Goal: Task Accomplishment & Management: Complete application form

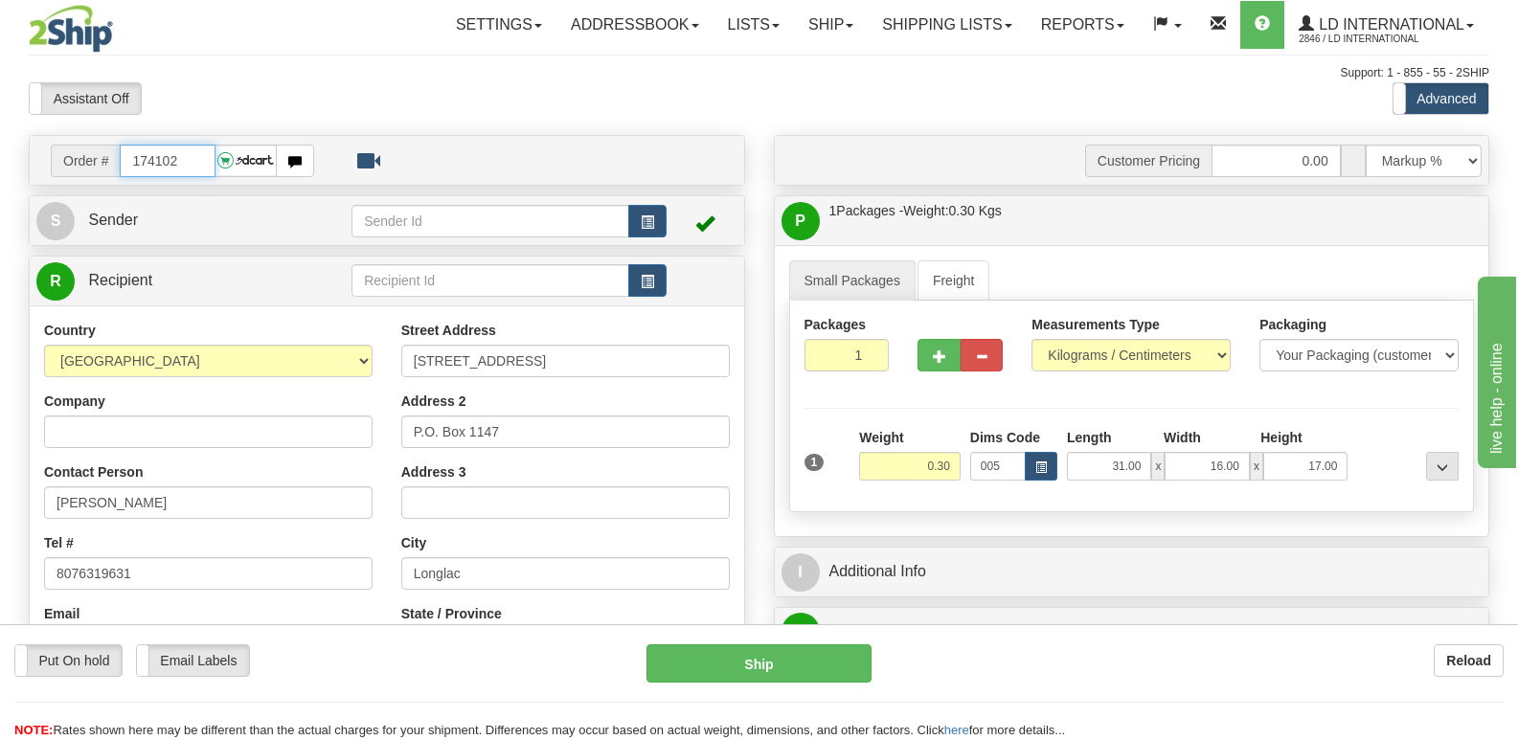
click at [198, 157] on input "174102" at bounding box center [167, 161] width 95 height 33
click at [197, 157] on input "174102" at bounding box center [167, 161] width 95 height 33
type input "174101"
click at [232, 471] on div "Contact Person [PERSON_NAME]" at bounding box center [208, 491] width 329 height 57
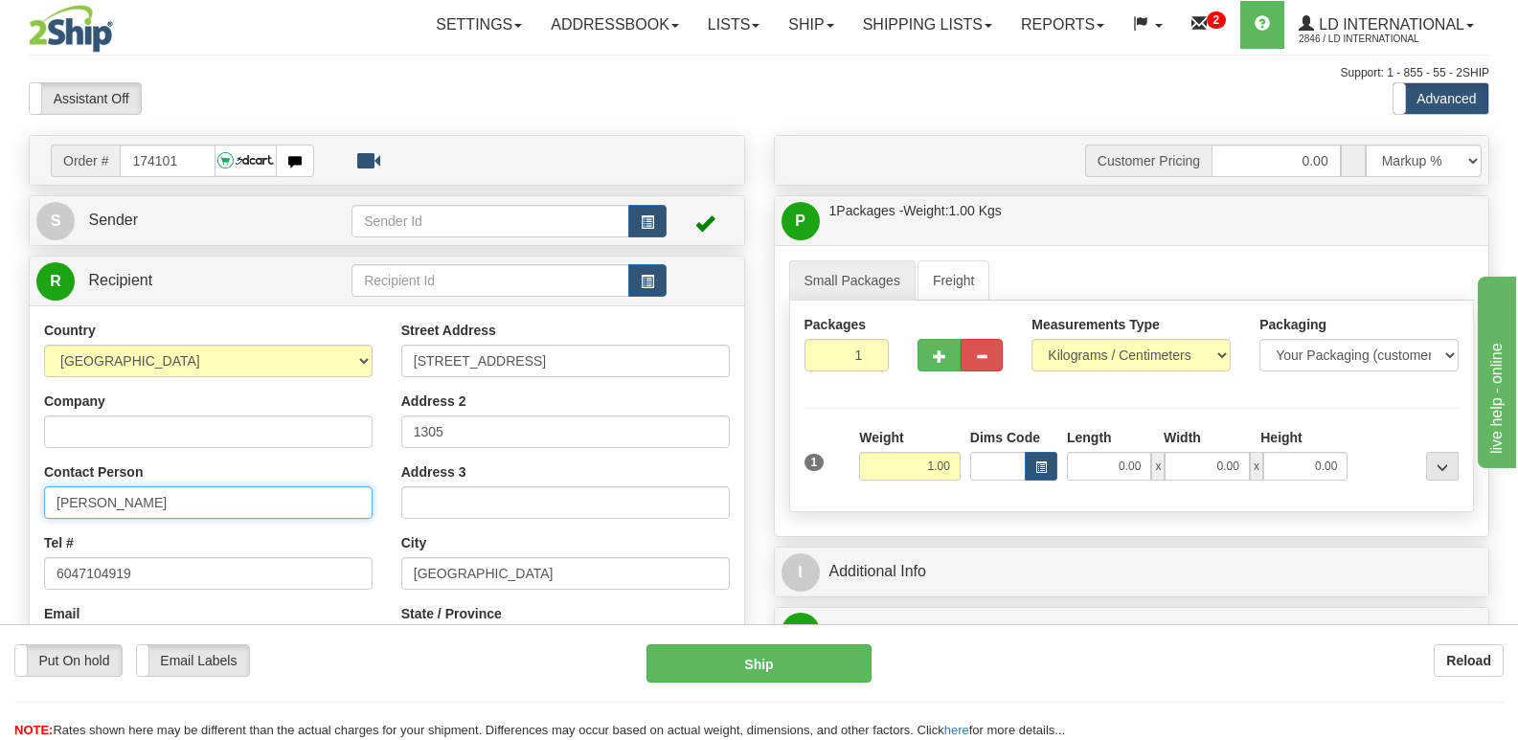
click at [238, 490] on input "[PERSON_NAME]" at bounding box center [208, 503] width 329 height 33
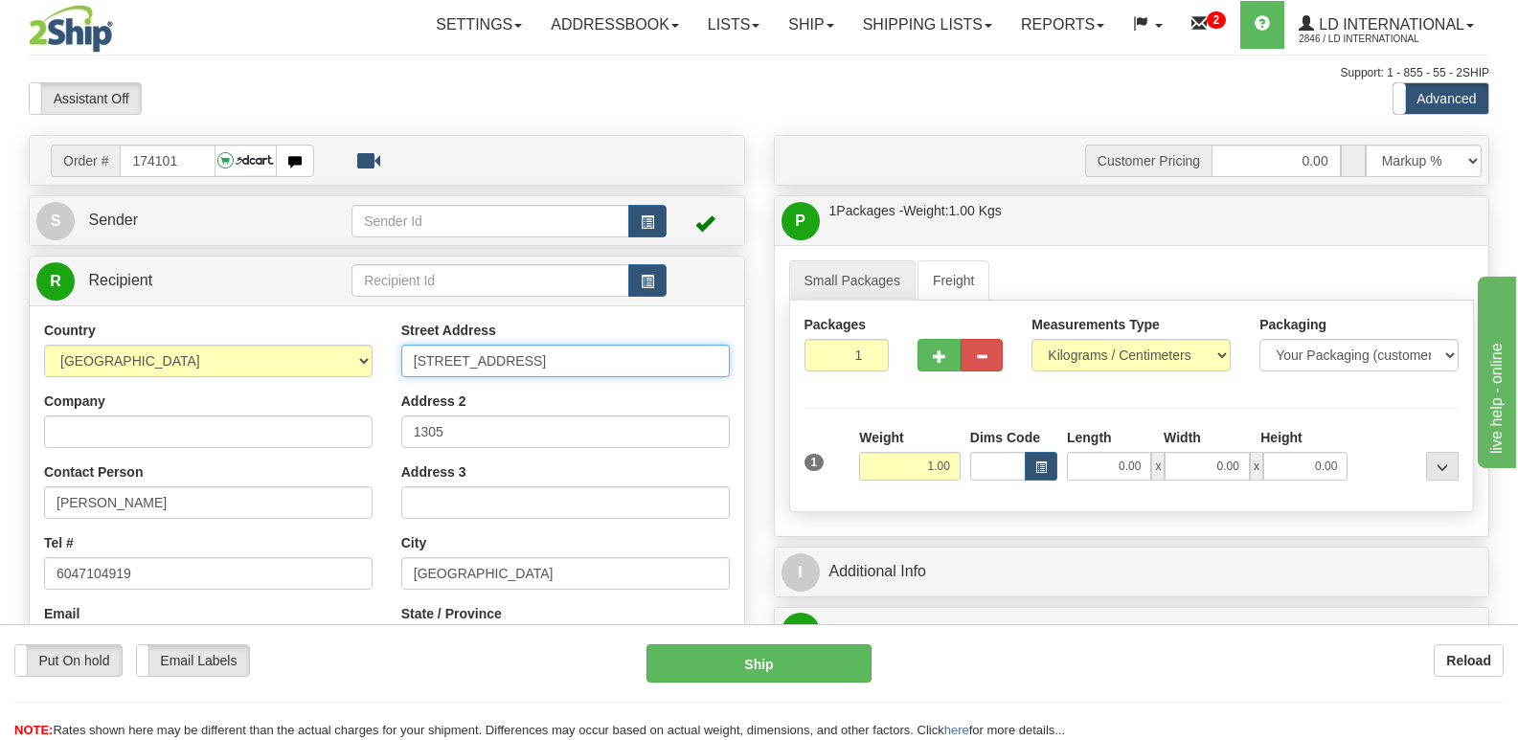
click at [697, 374] on input "[STREET_ADDRESS]" at bounding box center [565, 361] width 329 height 33
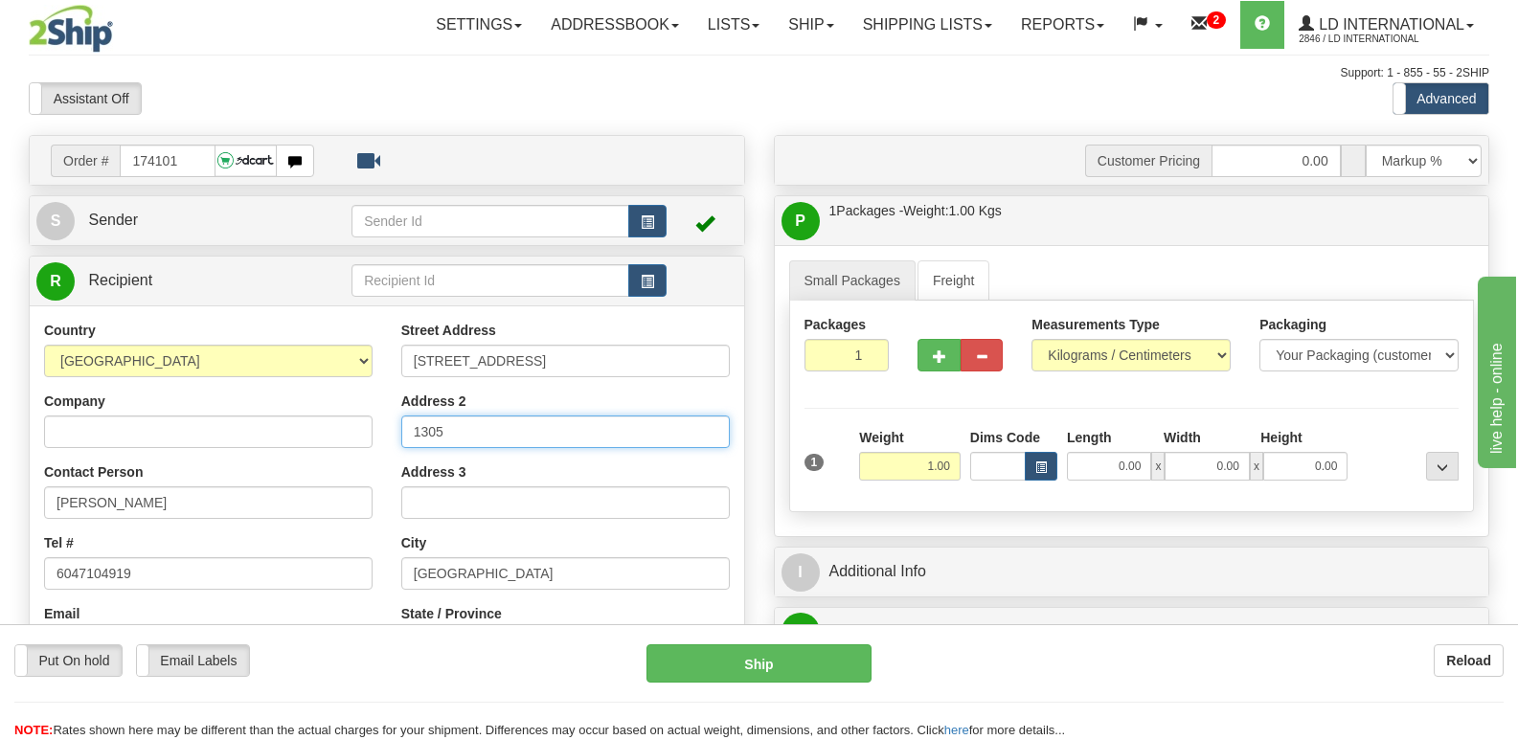
click at [474, 425] on input "1305" at bounding box center [565, 432] width 329 height 33
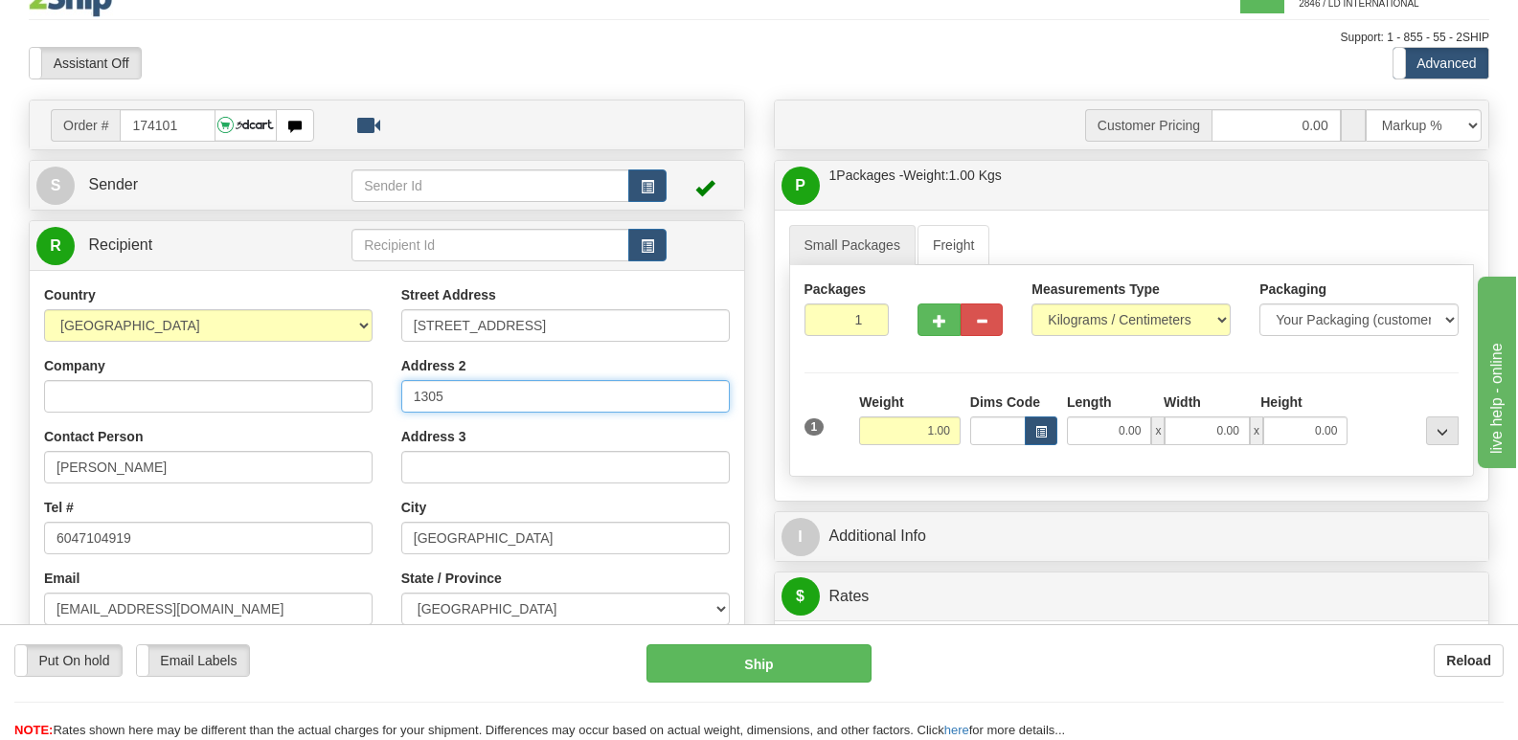
scroll to position [96, 0]
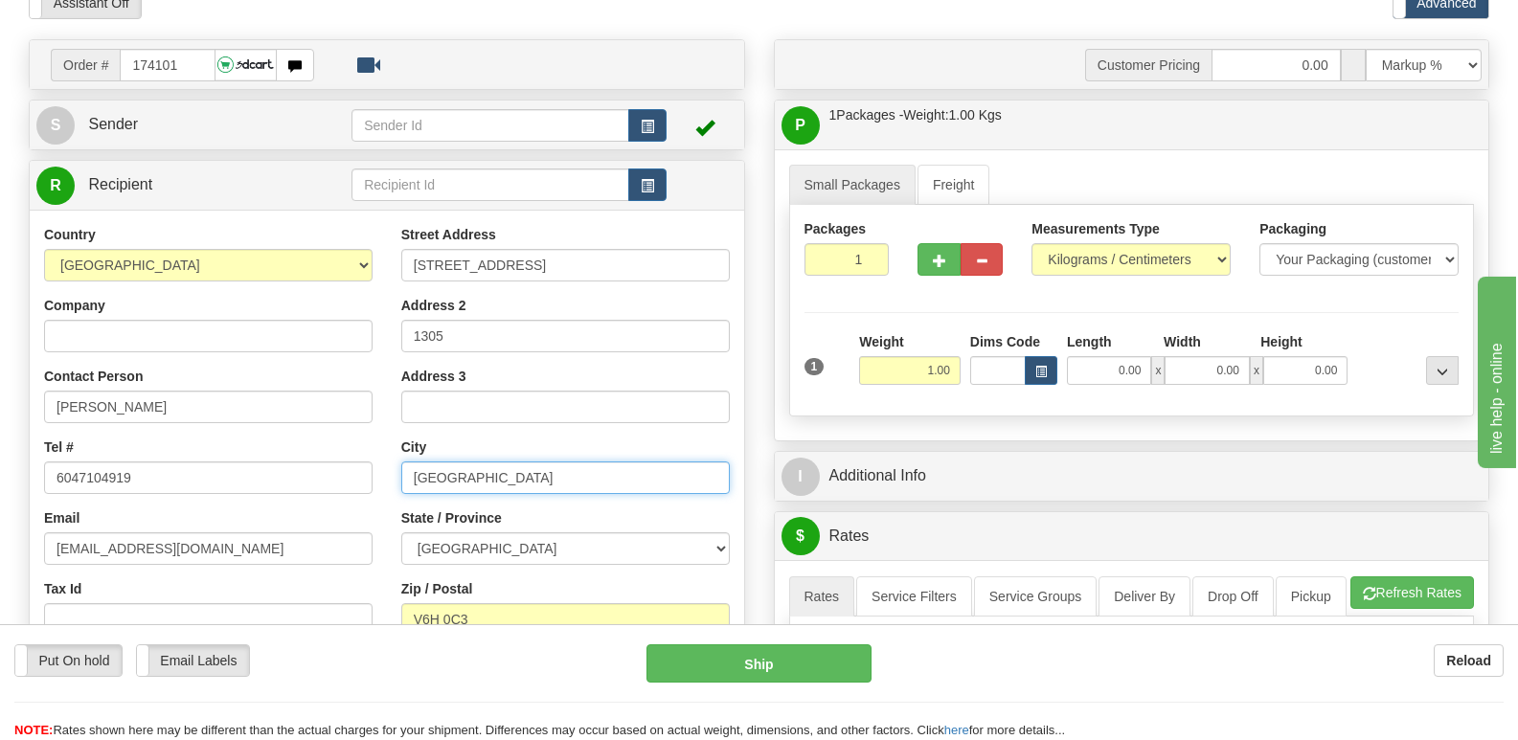
click at [536, 487] on input "[GEOGRAPHIC_DATA]" at bounding box center [565, 478] width 329 height 33
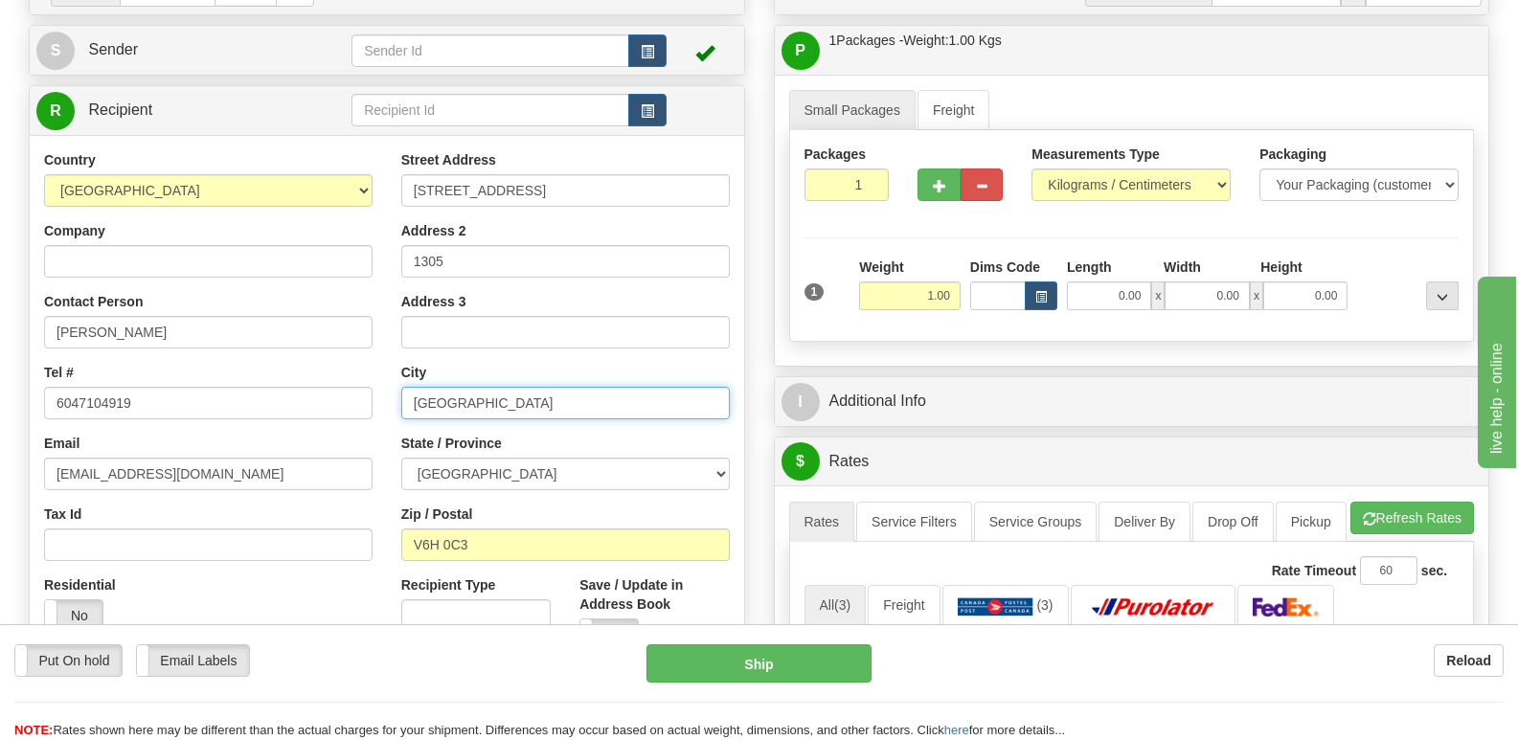
scroll to position [192, 0]
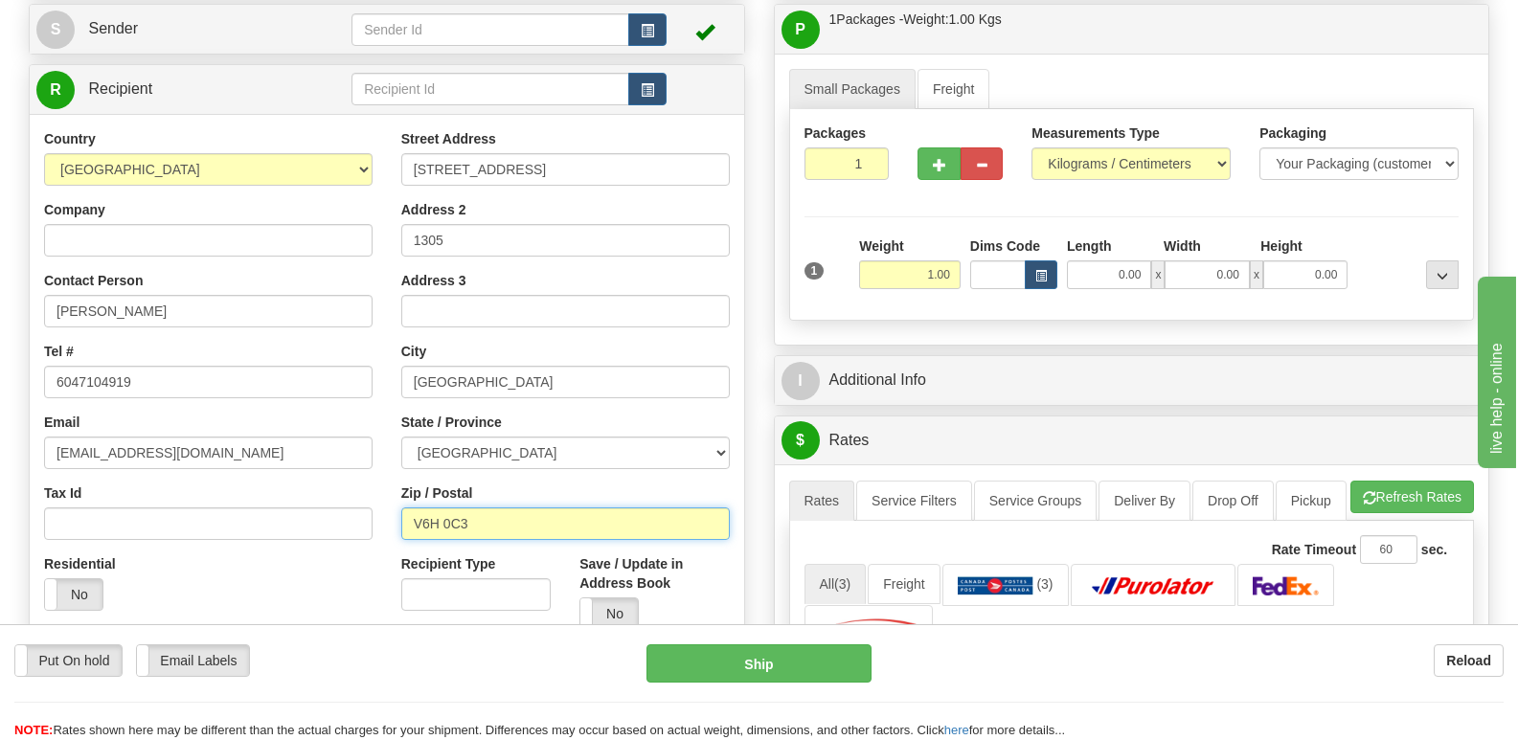
click at [527, 513] on input "V6H 0C3" at bounding box center [565, 524] width 329 height 33
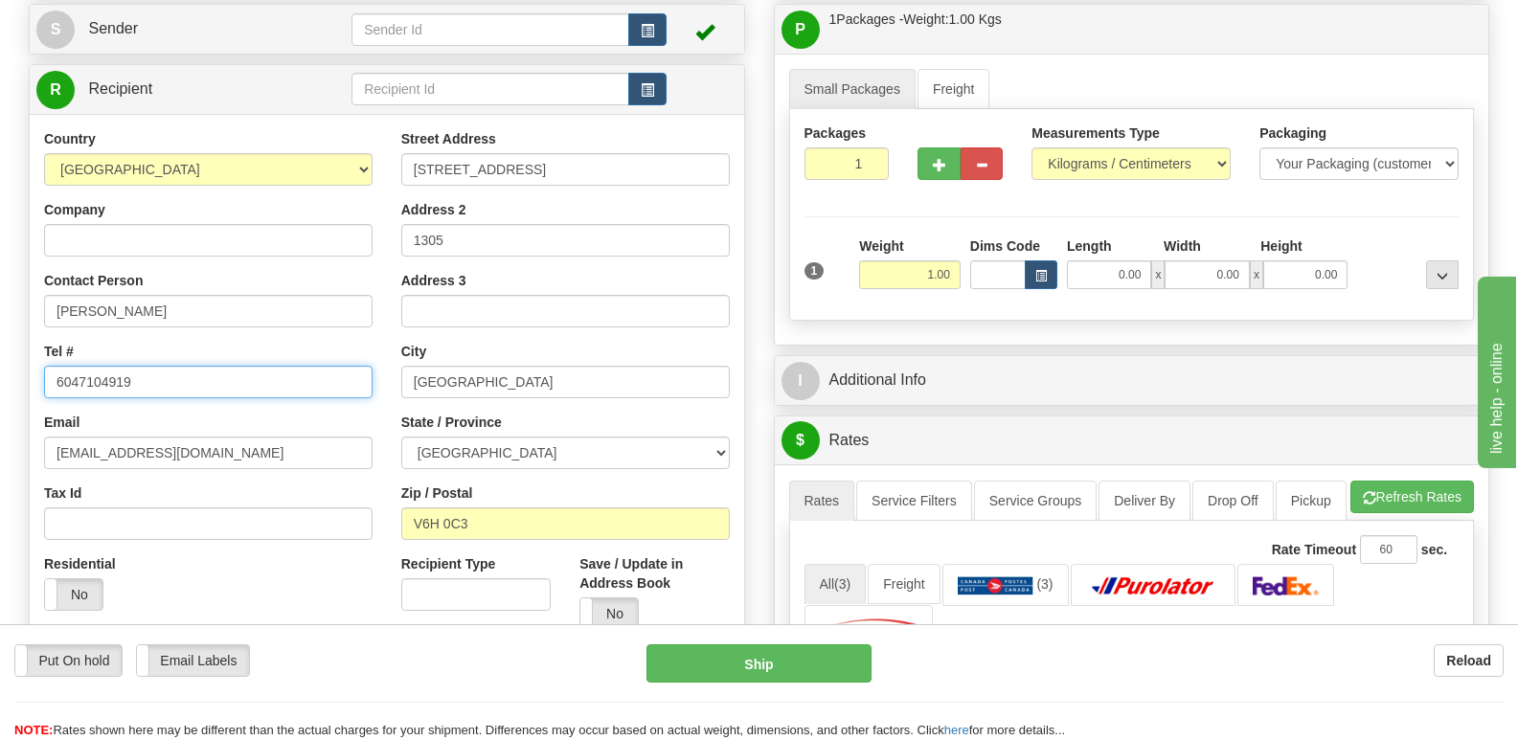
click at [230, 382] on input "6047104919" at bounding box center [208, 382] width 329 height 33
click at [261, 473] on div "Country [GEOGRAPHIC_DATA] [GEOGRAPHIC_DATA] [GEOGRAPHIC_DATA] [GEOGRAPHIC_DATA]…" at bounding box center [208, 377] width 357 height 496
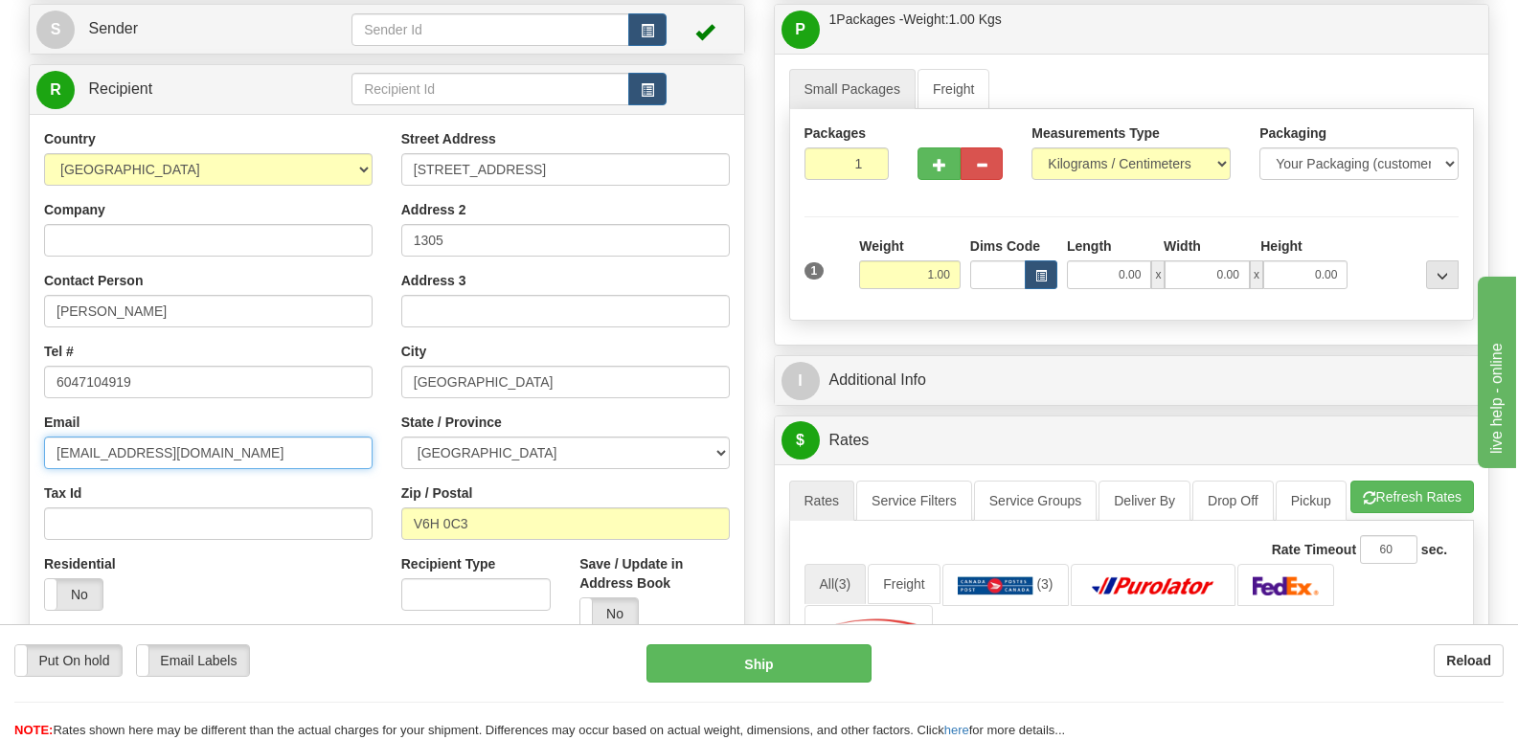
click at [266, 453] on input "[EMAIL_ADDRESS][DOMAIN_NAME]" at bounding box center [208, 453] width 329 height 33
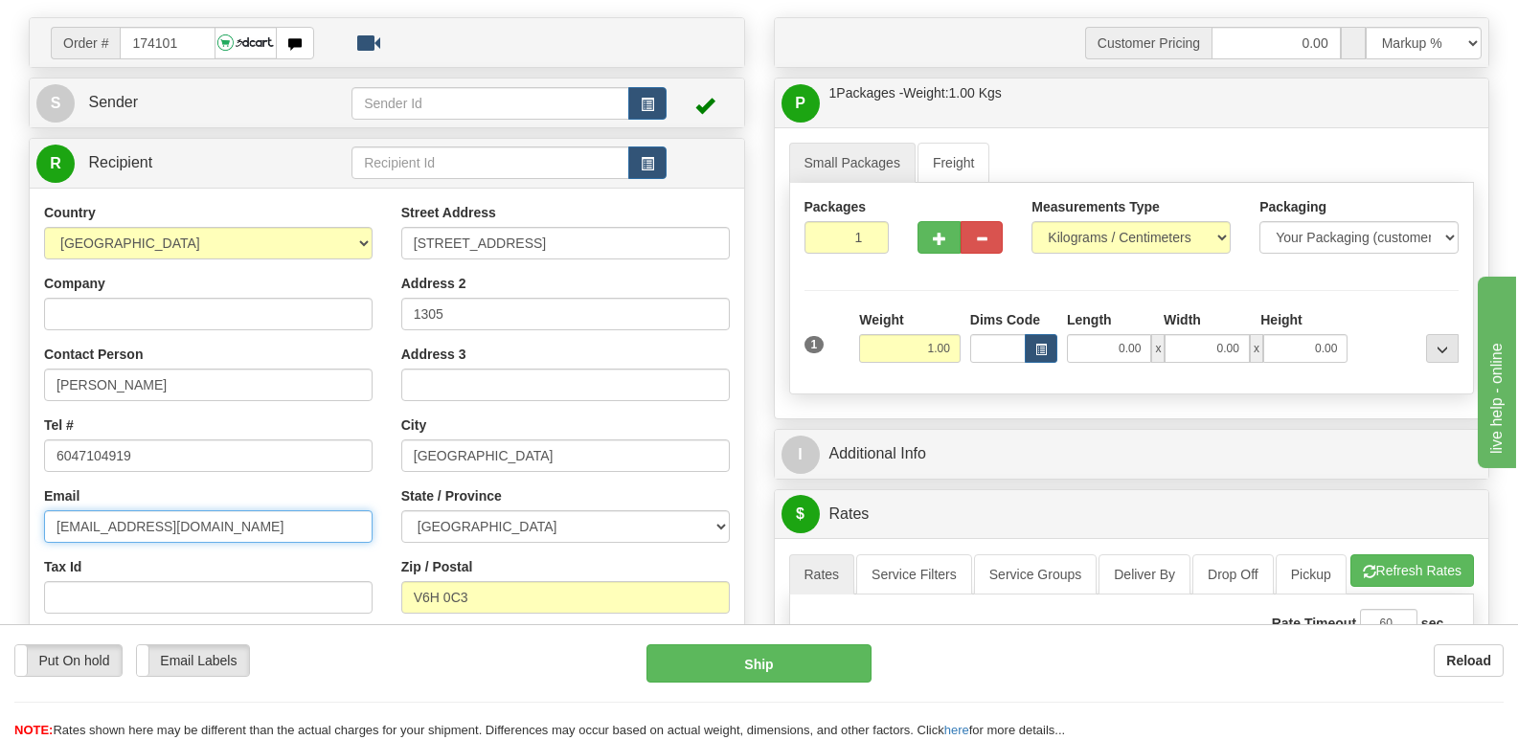
scroll to position [0, 0]
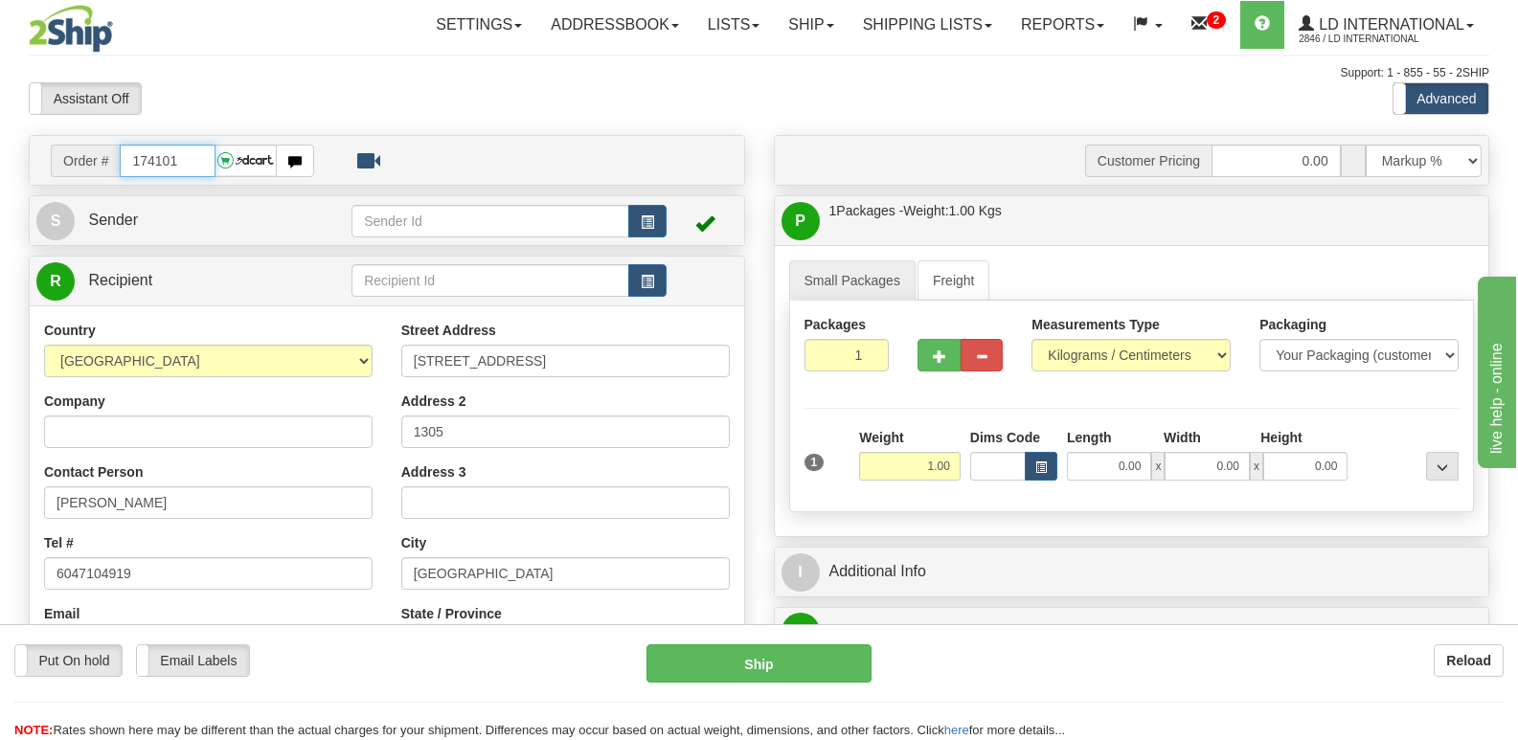
click at [197, 151] on input "174101" at bounding box center [167, 161] width 95 height 33
type input "174044"
click at [274, 510] on input "[PERSON_NAME]" at bounding box center [208, 503] width 329 height 33
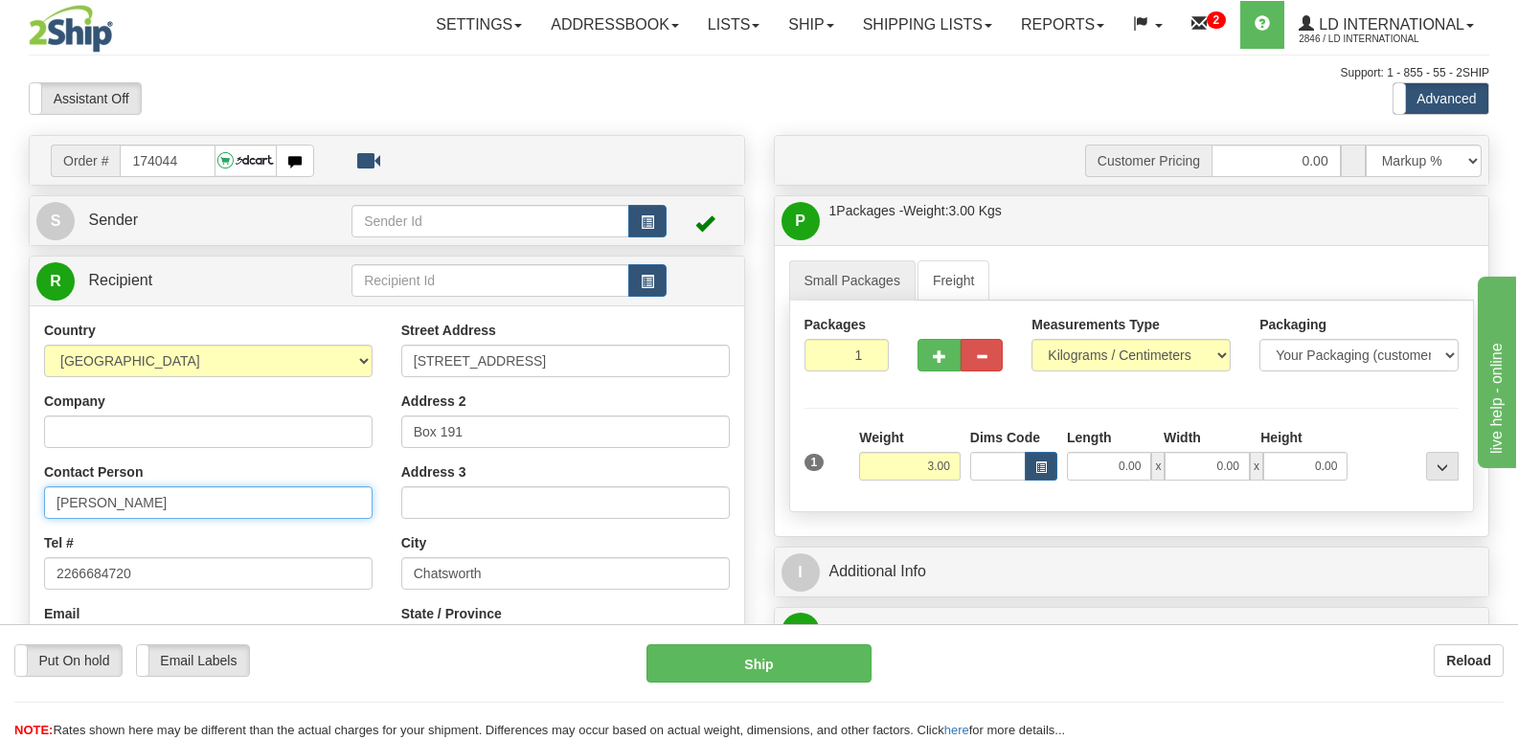
click at [274, 510] on input "[PERSON_NAME]" at bounding box center [208, 503] width 329 height 33
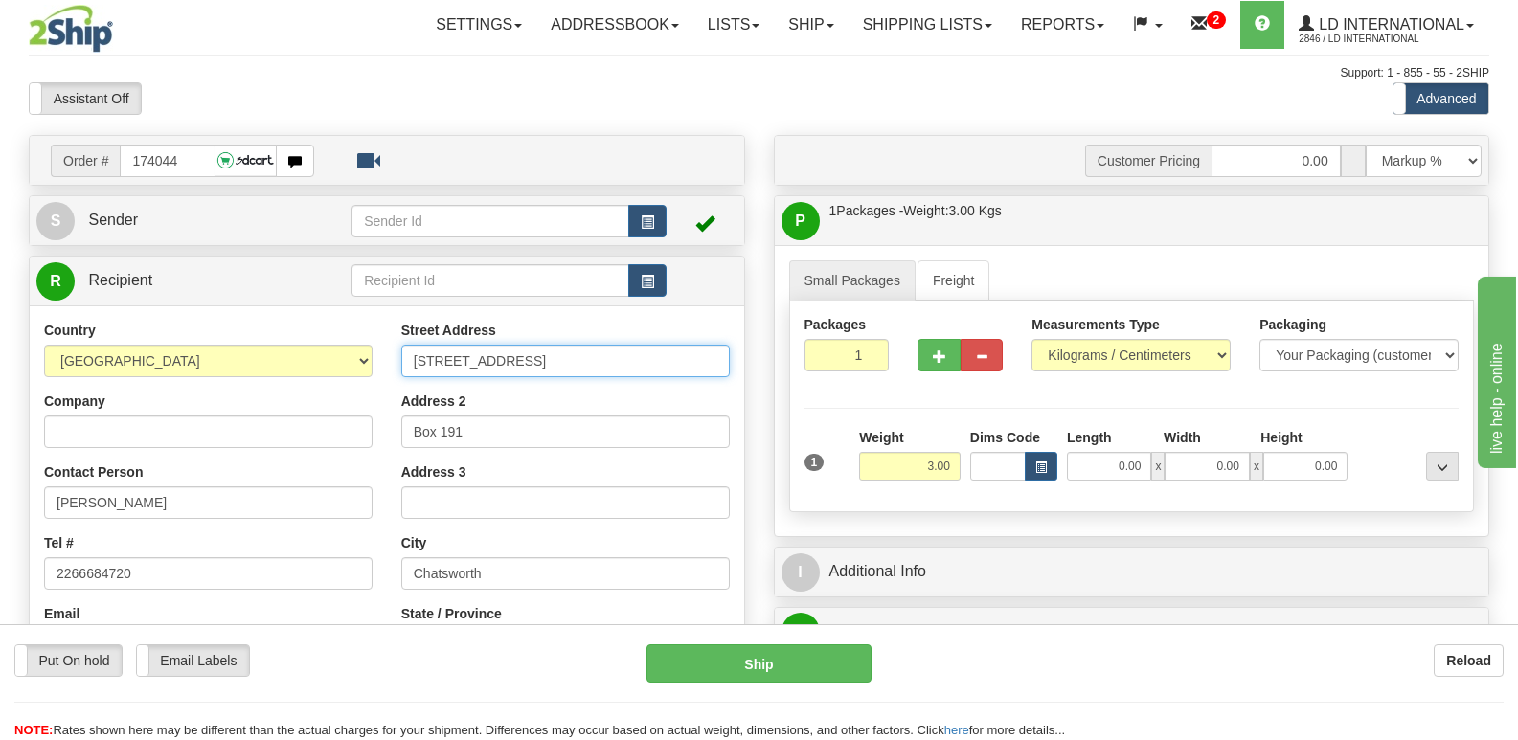
click at [501, 350] on input "[STREET_ADDRESS]" at bounding box center [565, 361] width 329 height 33
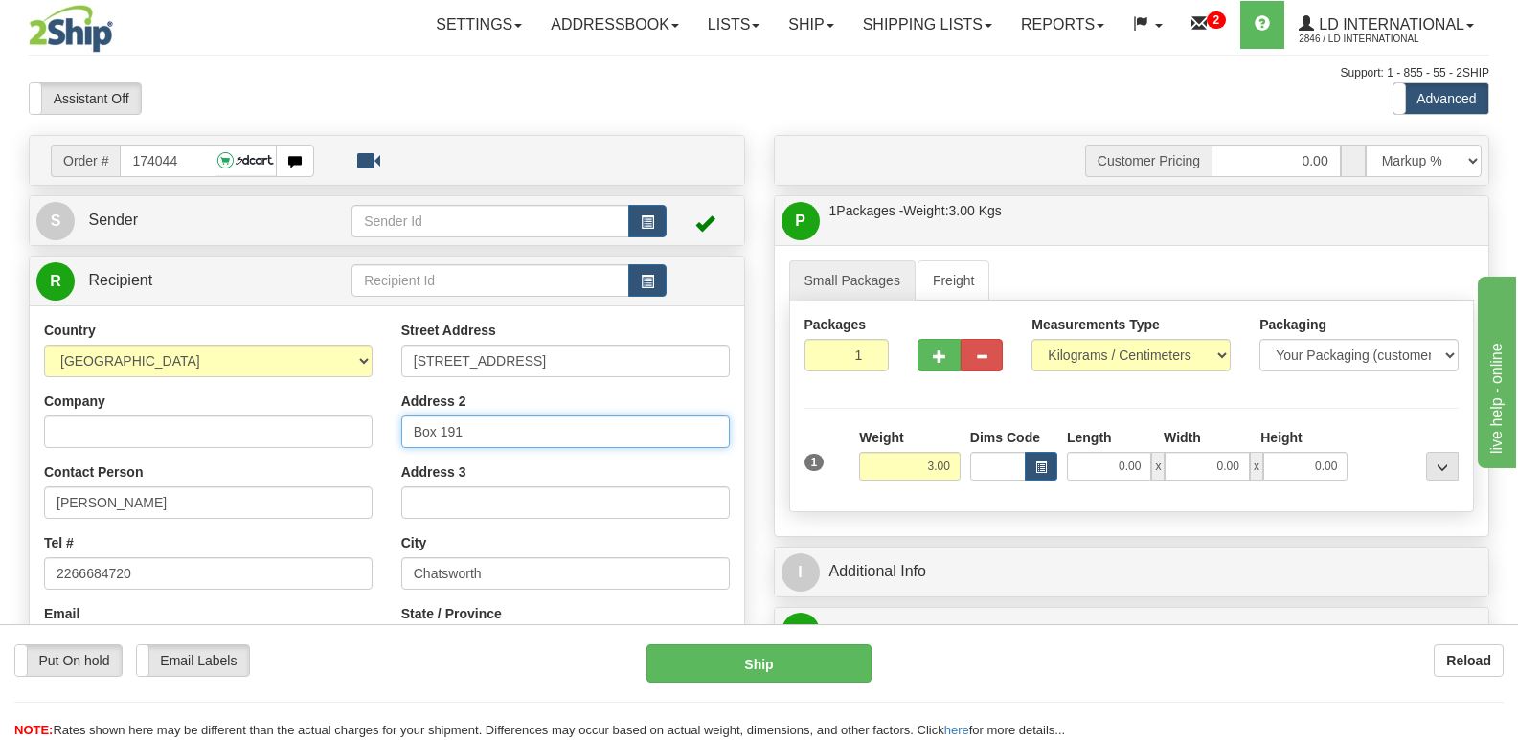
click at [485, 420] on input "Box 191" at bounding box center [565, 432] width 329 height 33
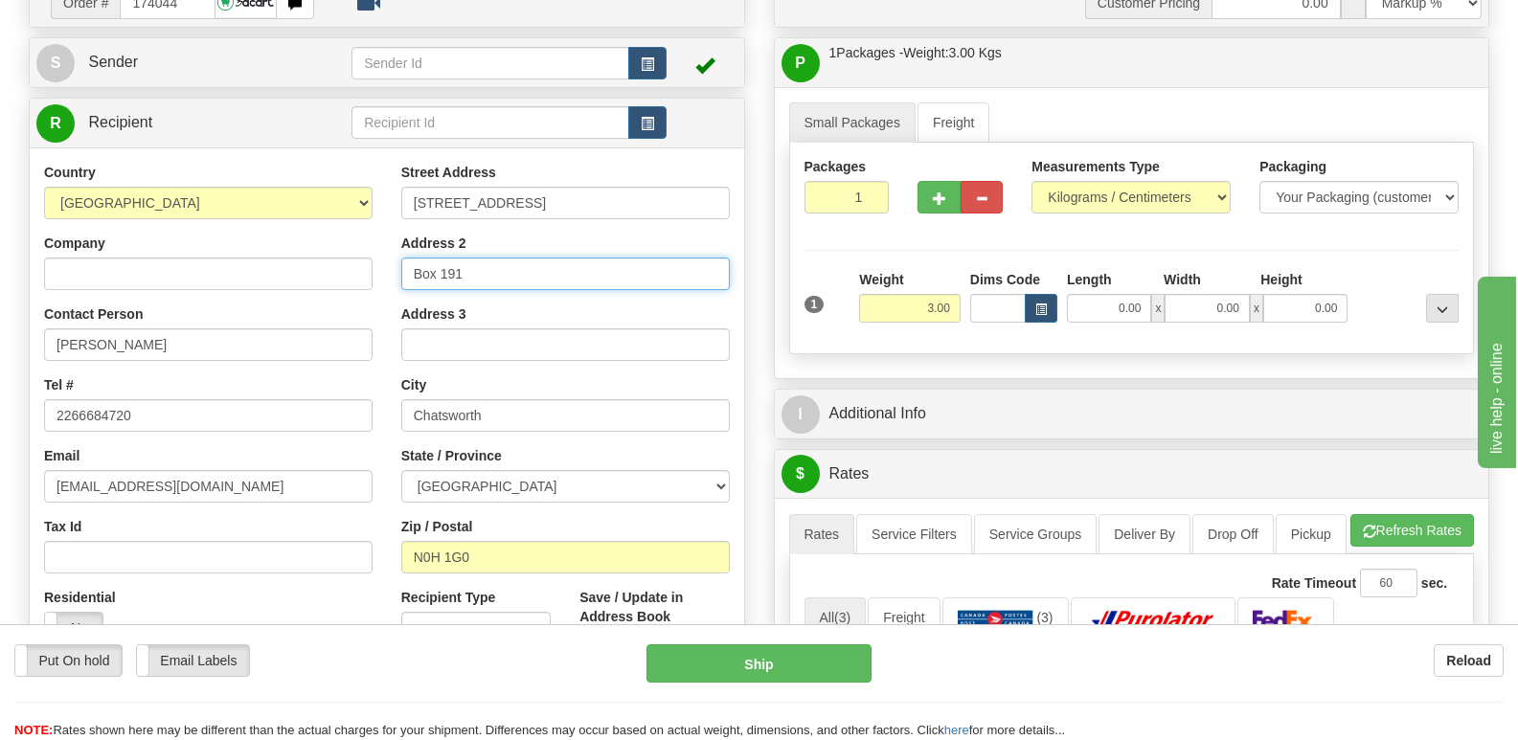
scroll to position [192, 0]
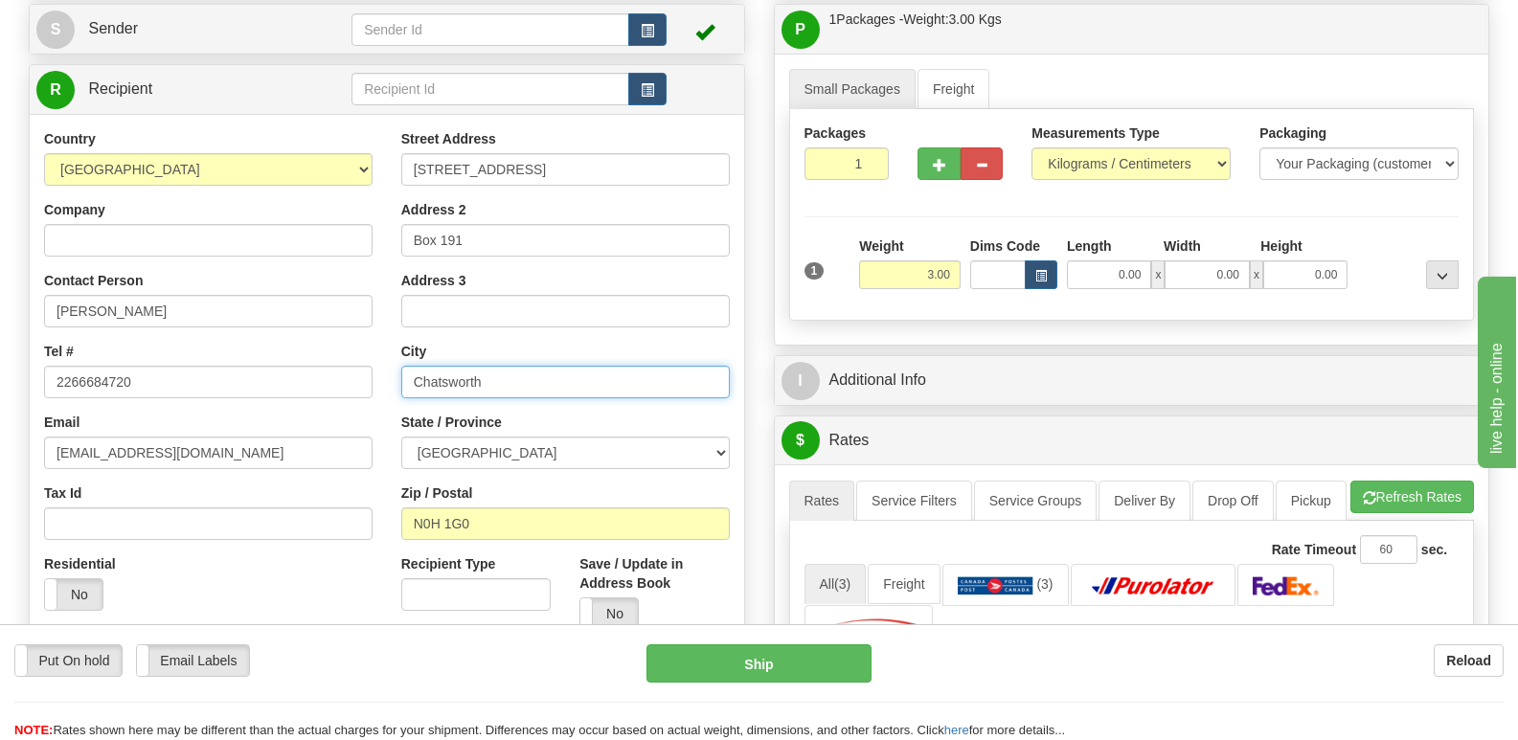
click at [535, 394] on input "Chatsworth" at bounding box center [565, 382] width 329 height 33
click at [527, 542] on div "Street Address [STREET_ADDRESS] Address 2 Box 191 Address 3 City [GEOGRAPHIC_DA…" at bounding box center [565, 386] width 357 height 515
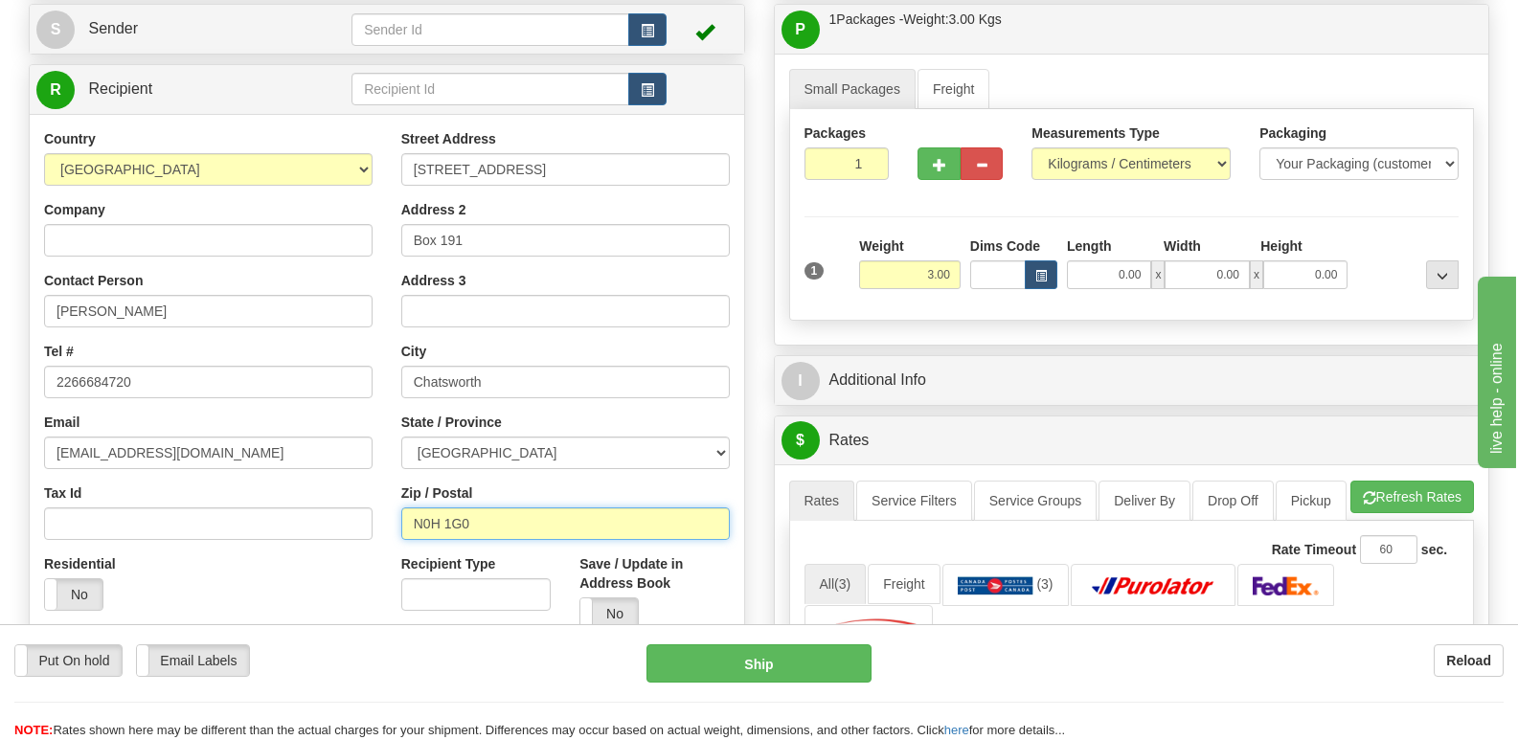
click at [528, 523] on input "N0H 1G0" at bounding box center [565, 524] width 329 height 33
click at [306, 400] on div "Country [GEOGRAPHIC_DATA] [GEOGRAPHIC_DATA] [GEOGRAPHIC_DATA] [GEOGRAPHIC_DATA]…" at bounding box center [208, 377] width 357 height 496
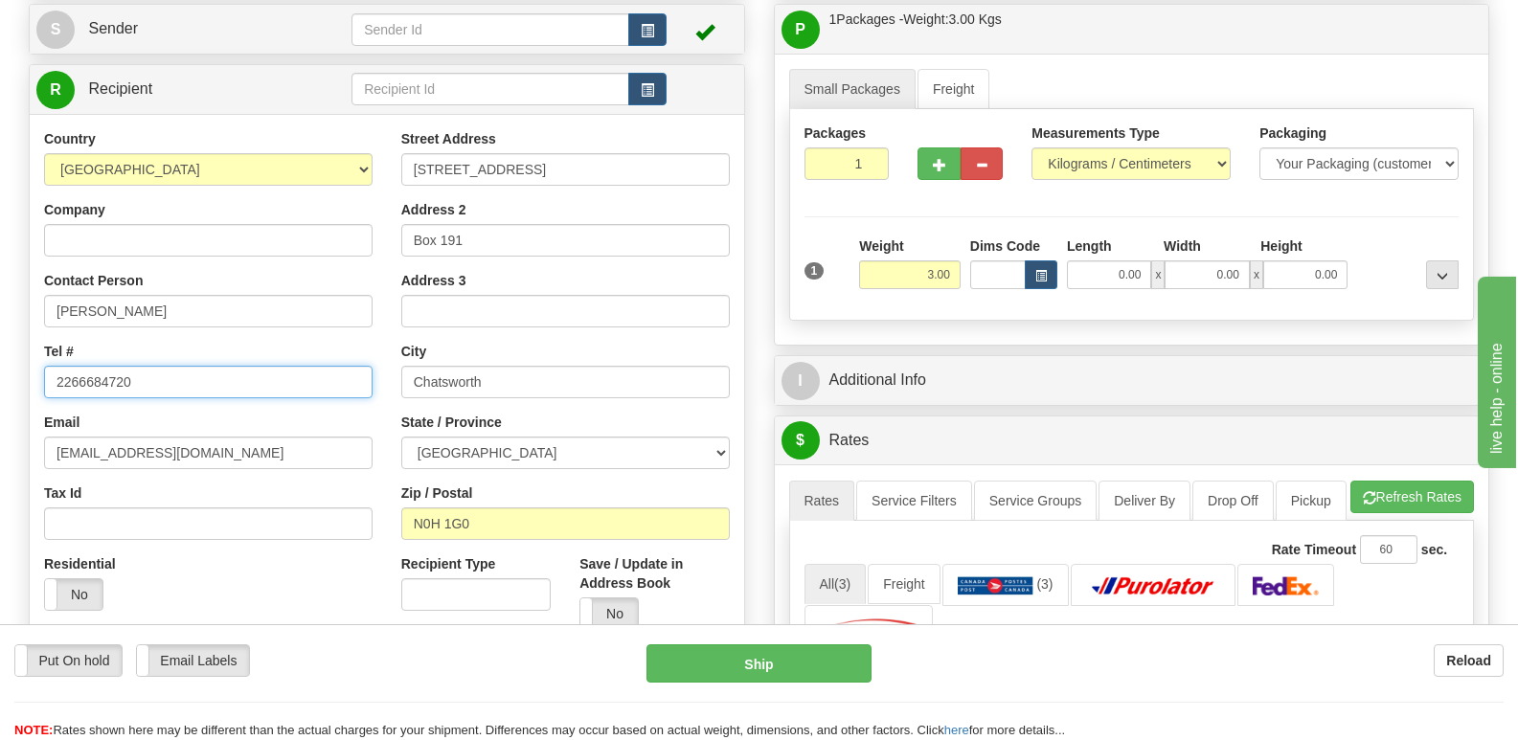
click at [306, 385] on input "2266684720" at bounding box center [208, 382] width 329 height 33
click at [315, 435] on div "Email [EMAIL_ADDRESS][DOMAIN_NAME]" at bounding box center [208, 441] width 329 height 57
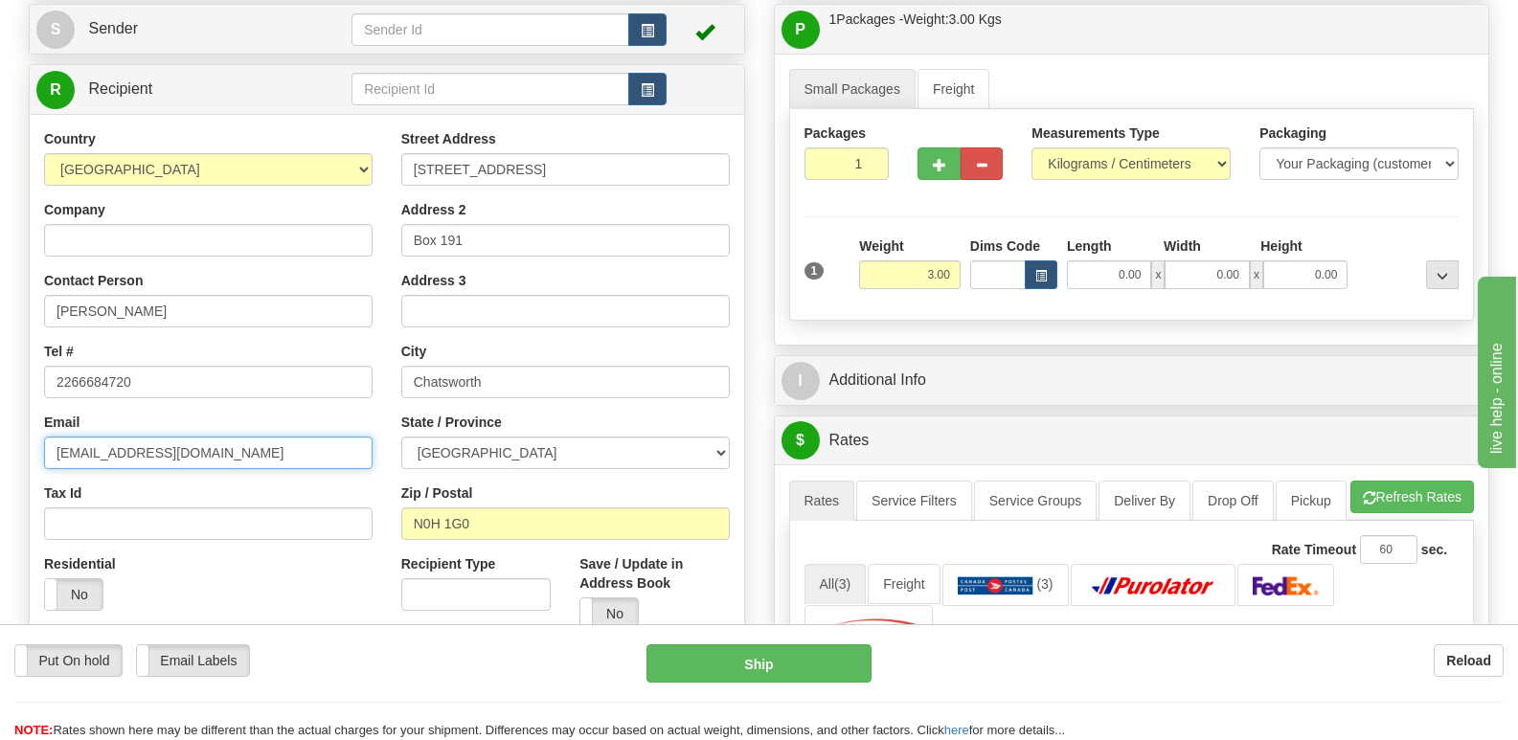
click at [316, 453] on input "[EMAIL_ADDRESS][DOMAIN_NAME]" at bounding box center [208, 453] width 329 height 33
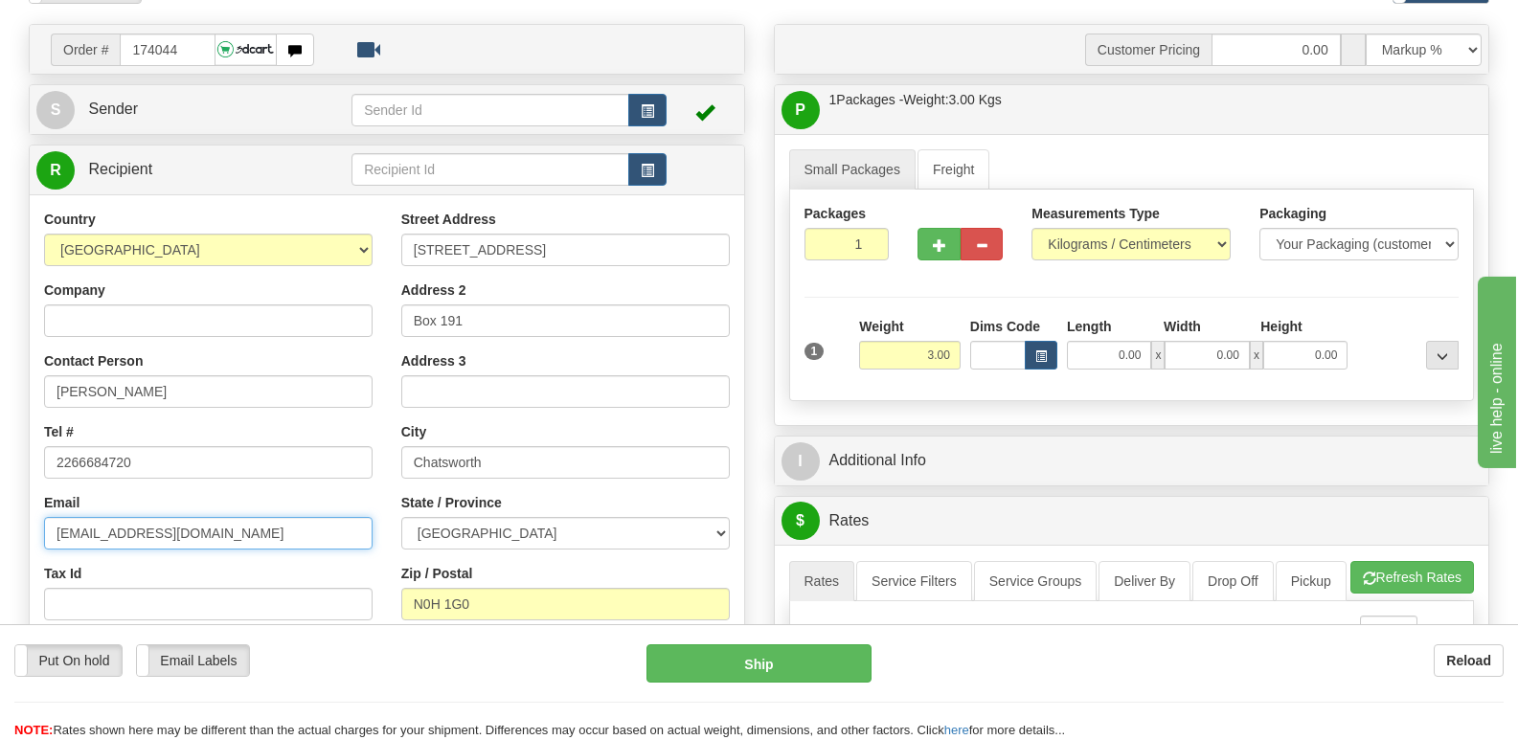
scroll to position [0, 0]
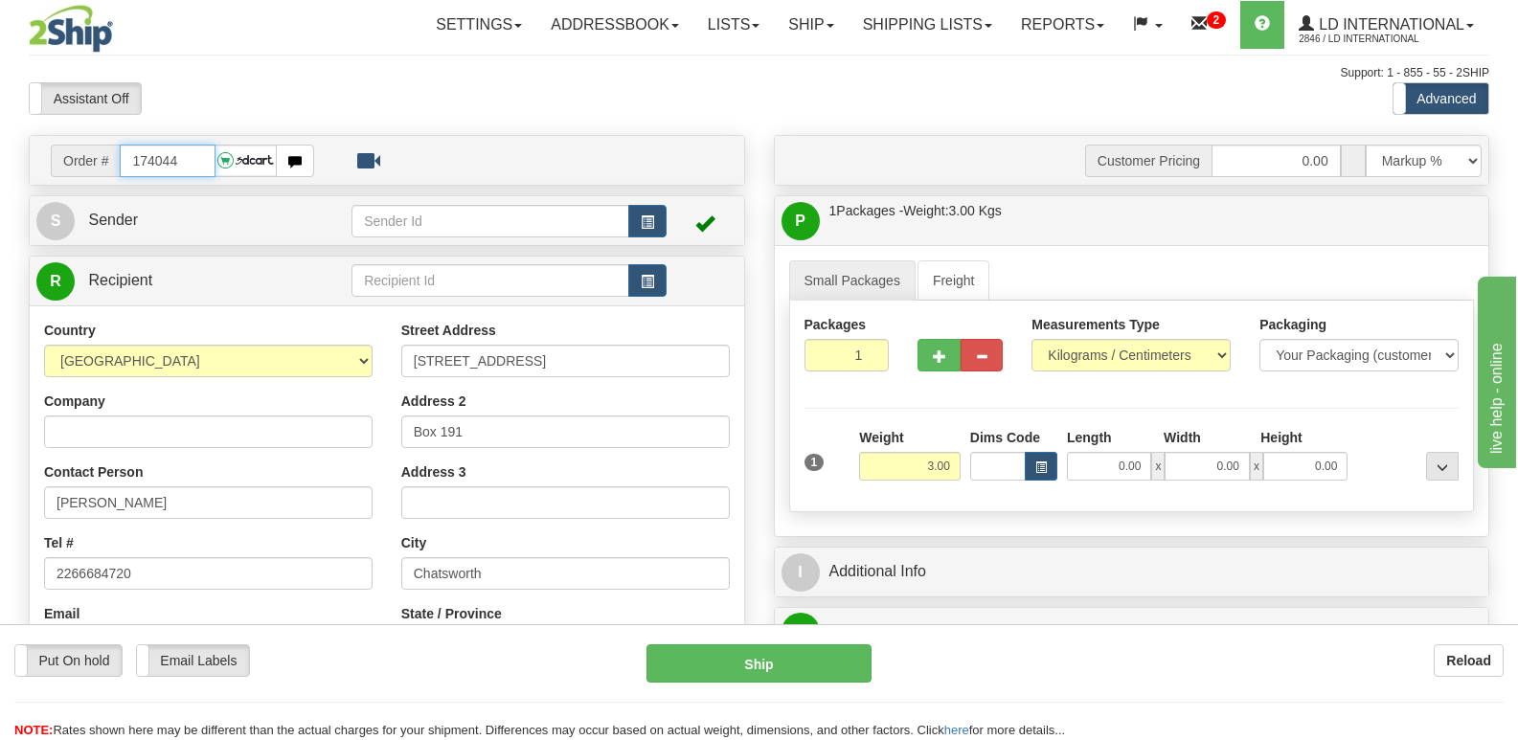
click at [196, 153] on input "174044" at bounding box center [167, 161] width 95 height 33
type input "174055"
click at [201, 491] on input "[PERSON_NAME]" at bounding box center [208, 503] width 329 height 33
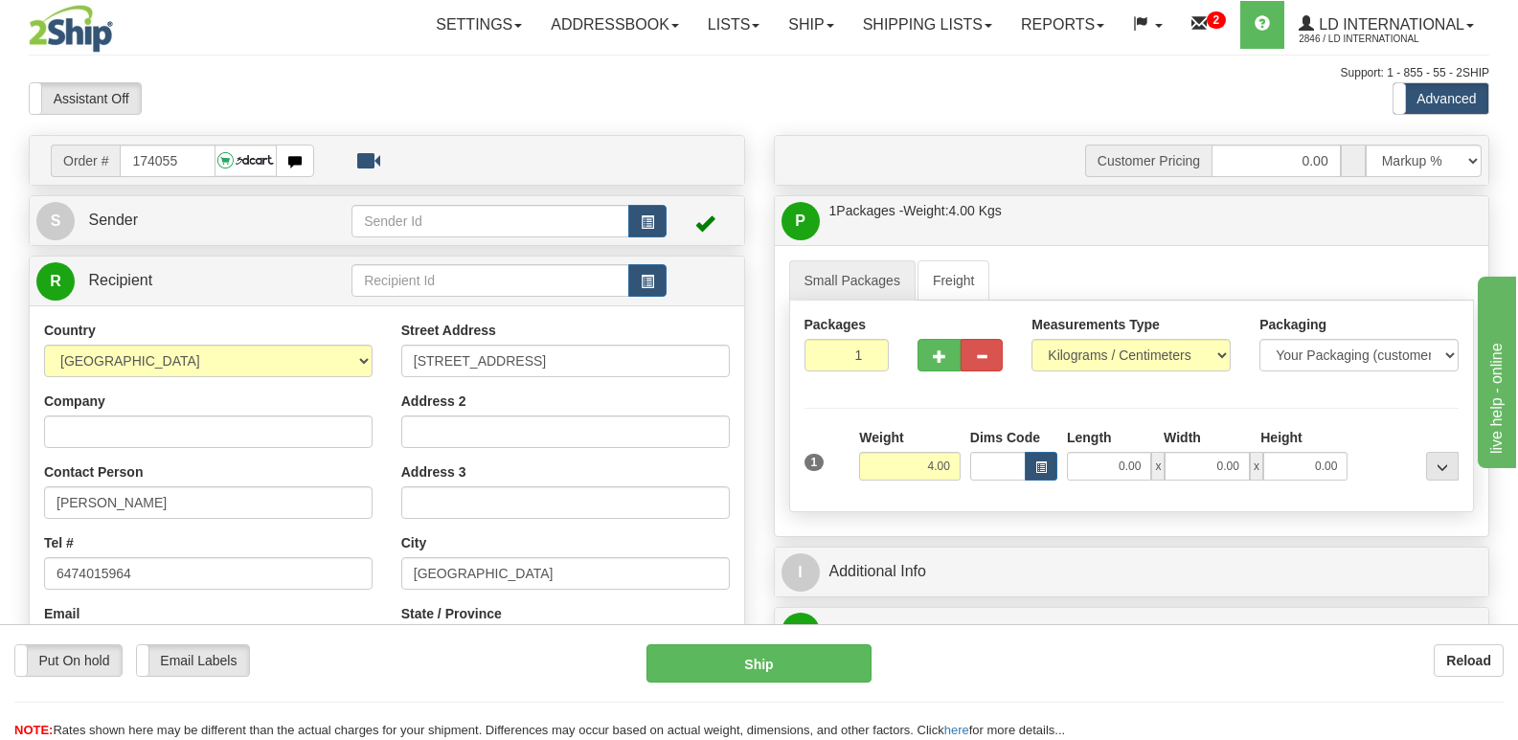
click at [544, 336] on div "Street Address [STREET_ADDRESS]" at bounding box center [565, 349] width 329 height 57
click at [582, 361] on input "[STREET_ADDRESS]" at bounding box center [565, 361] width 329 height 33
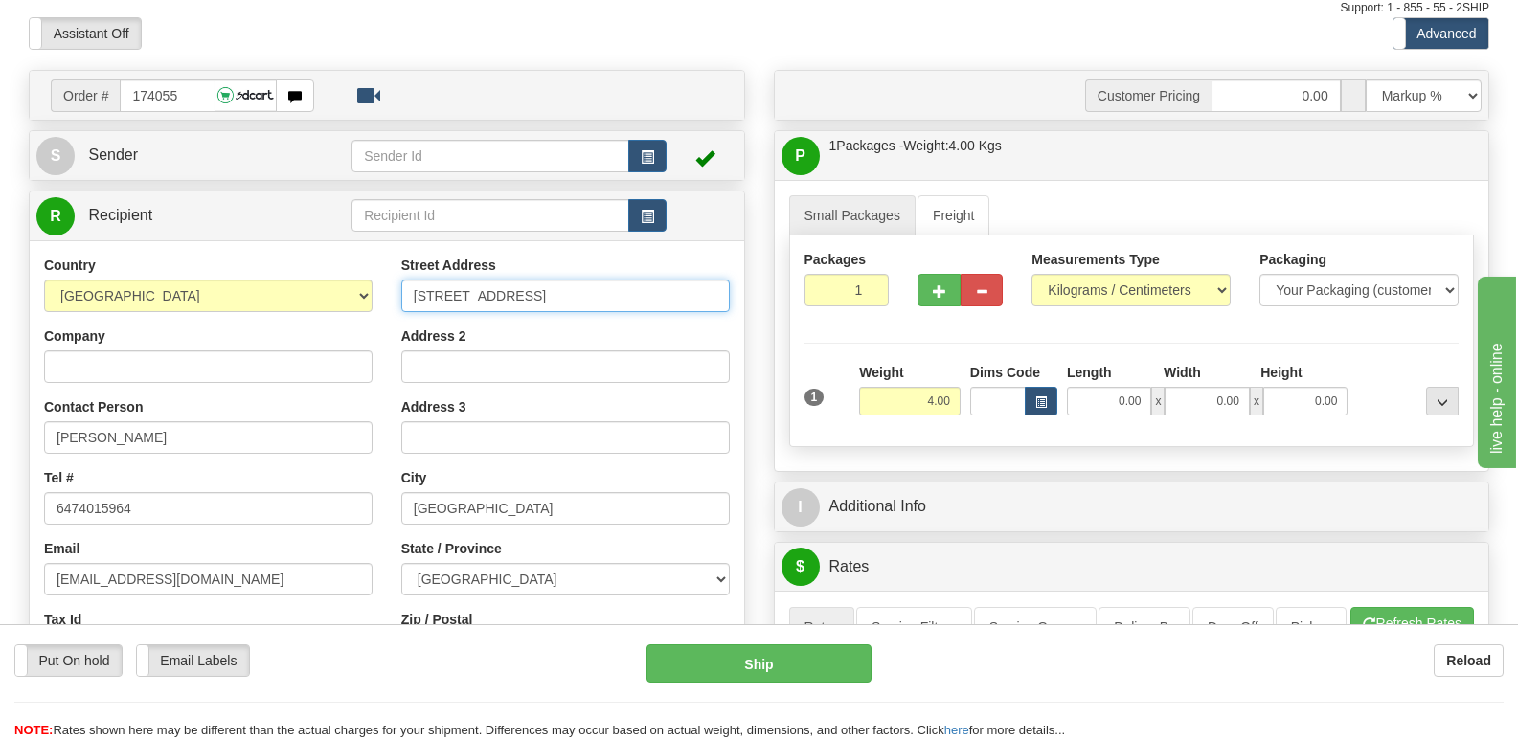
scroll to position [192, 0]
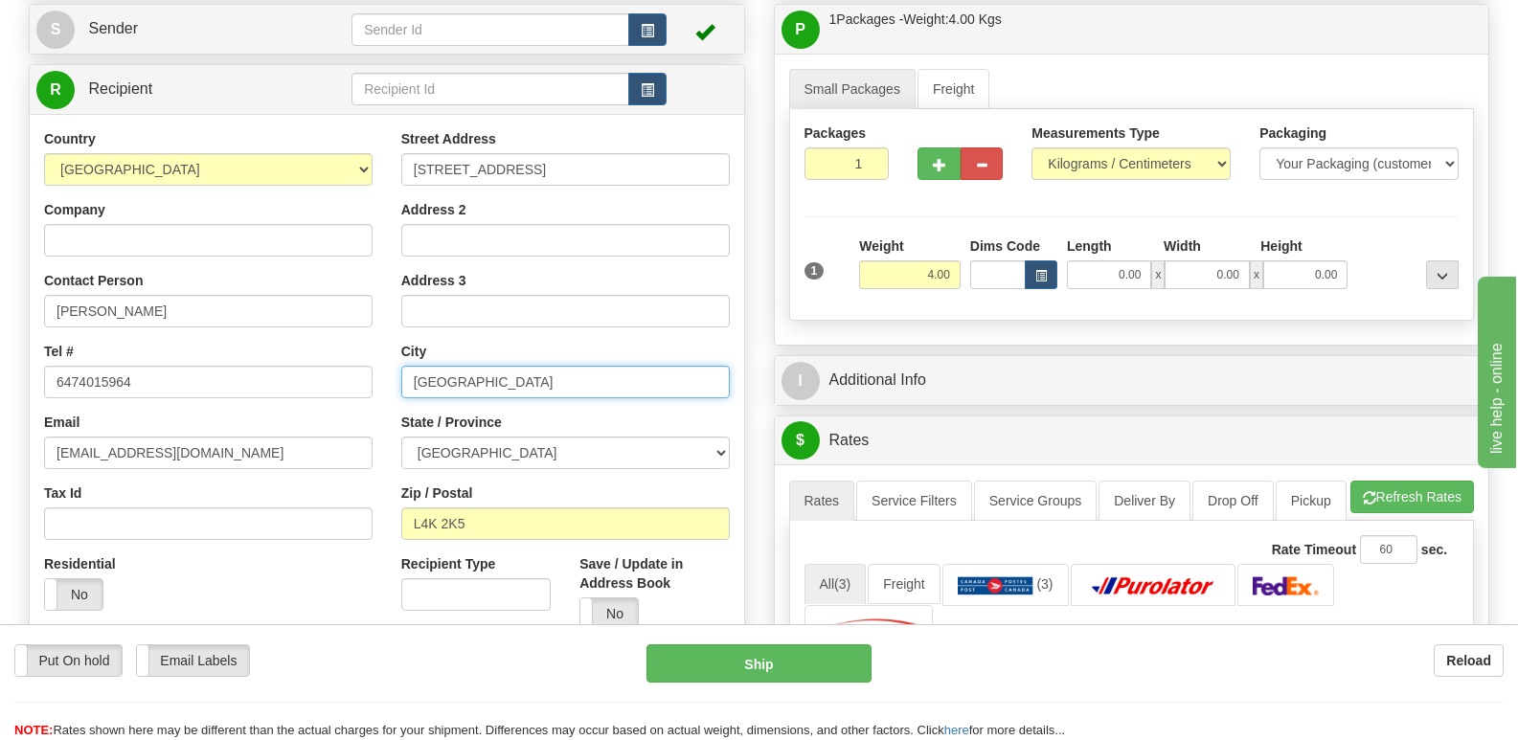
click at [537, 386] on input "[GEOGRAPHIC_DATA]" at bounding box center [565, 382] width 329 height 33
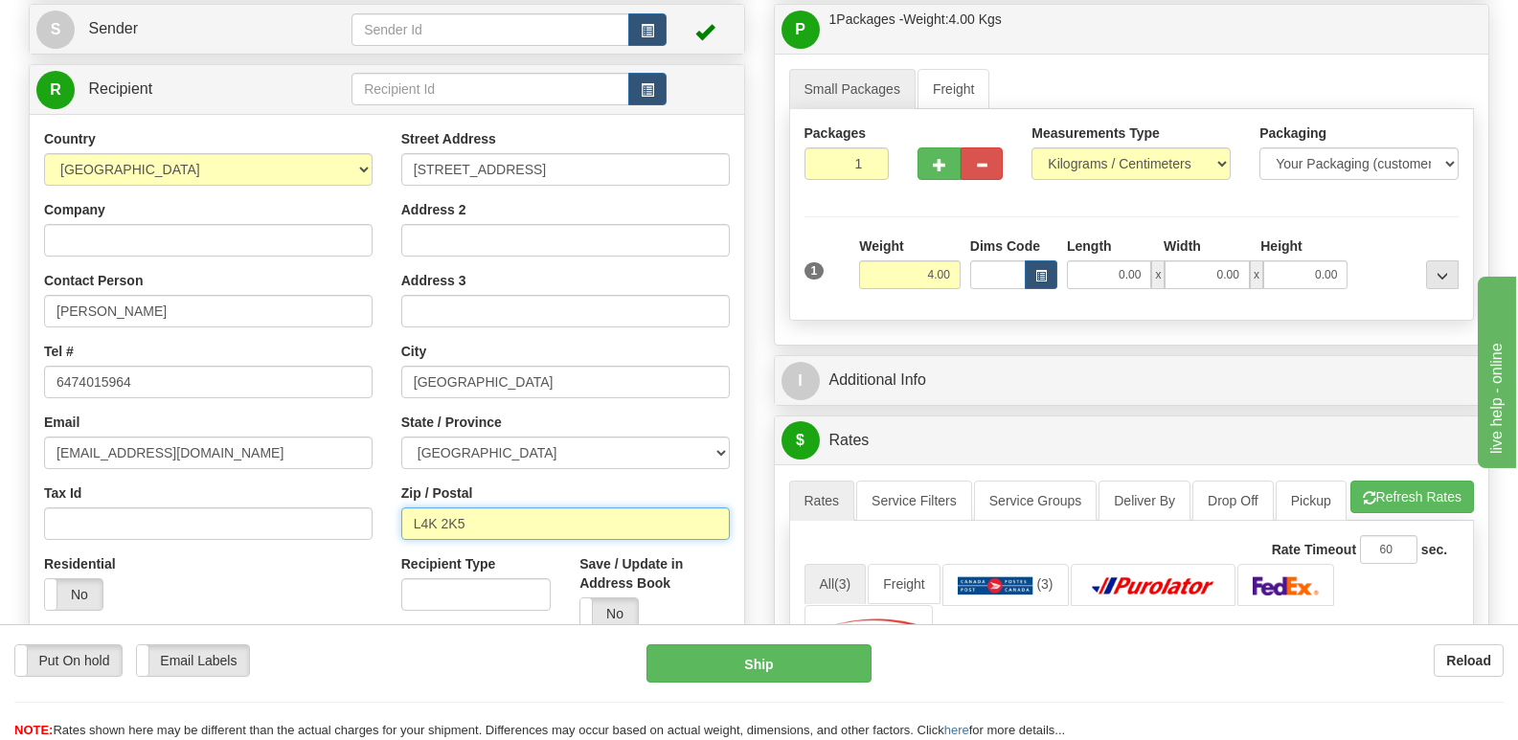
click at [589, 524] on input "L4K 2K5" at bounding box center [565, 524] width 329 height 33
click at [233, 398] on div "Country [GEOGRAPHIC_DATA] [GEOGRAPHIC_DATA] [GEOGRAPHIC_DATA] [GEOGRAPHIC_DATA]…" at bounding box center [208, 377] width 357 height 496
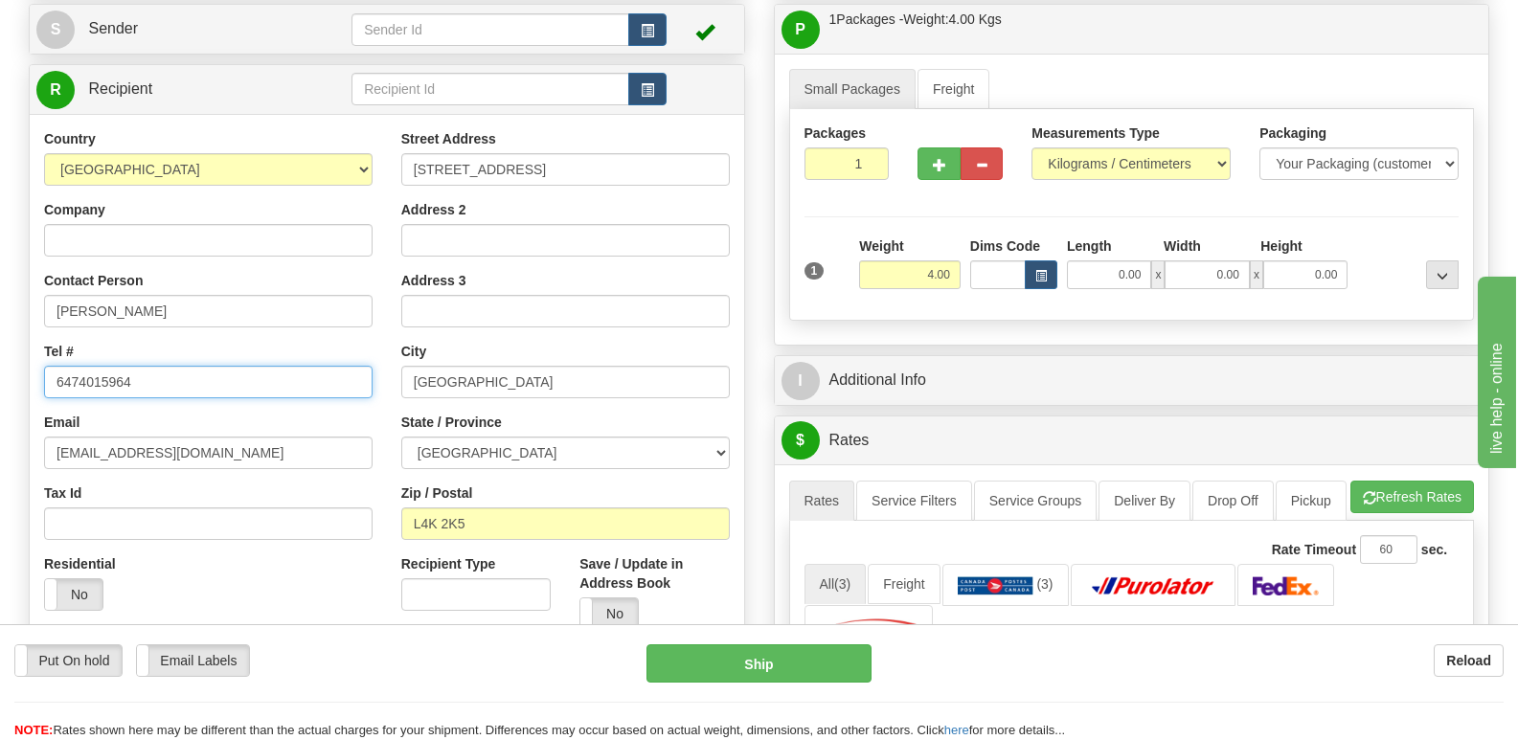
click at [232, 386] on input "6474015964" at bounding box center [208, 382] width 329 height 33
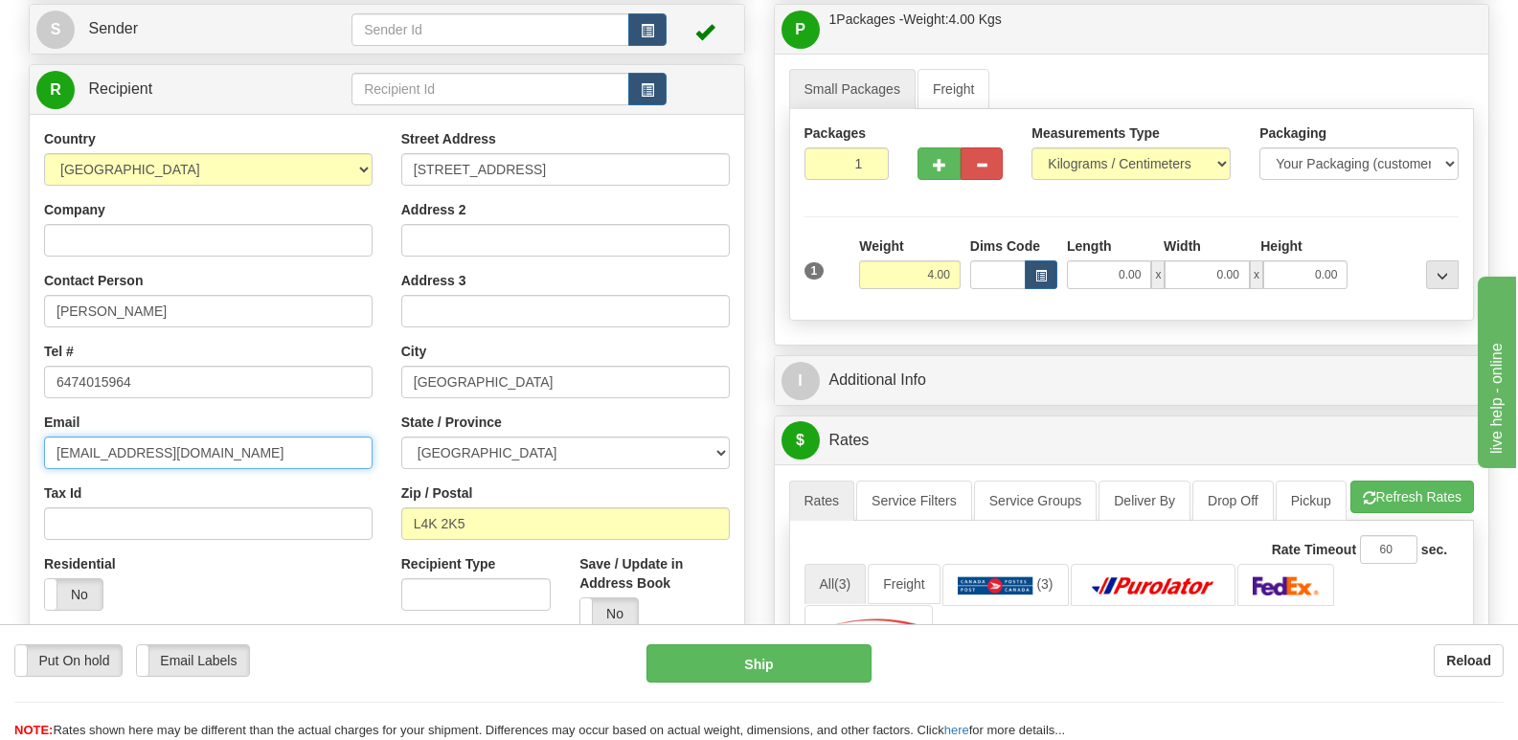
click at [318, 457] on input "[EMAIL_ADDRESS][DOMAIN_NAME]" at bounding box center [208, 453] width 329 height 33
